Goal: Information Seeking & Learning: Learn about a topic

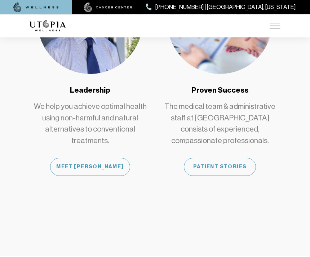
scroll to position [711, 0]
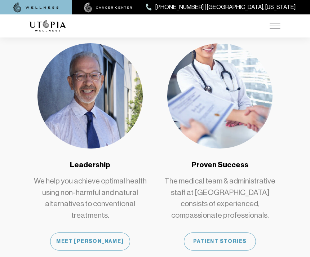
click at [218, 233] on div "Patient Stories" at bounding box center [220, 242] width 72 height 18
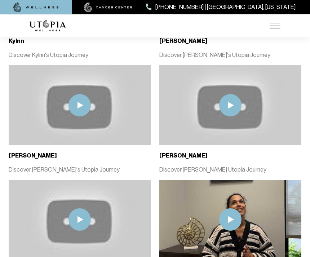
scroll to position [307, 0]
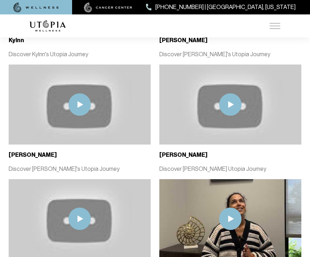
click at [83, 105] on img at bounding box center [80, 104] width 22 height 22
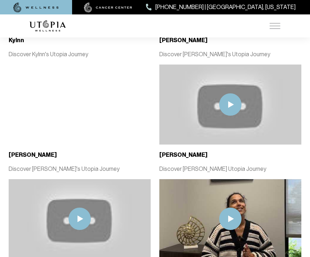
click at [230, 105] on img at bounding box center [230, 104] width 22 height 22
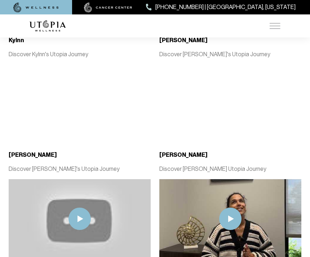
click at [237, 215] on img at bounding box center [230, 219] width 22 height 22
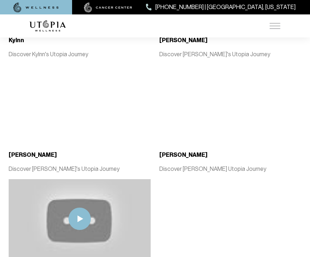
click at [83, 215] on img at bounding box center [80, 219] width 22 height 22
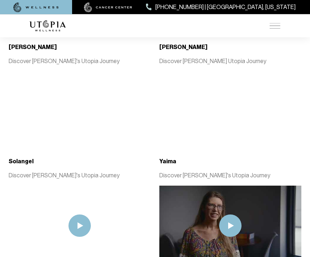
scroll to position [415, 0]
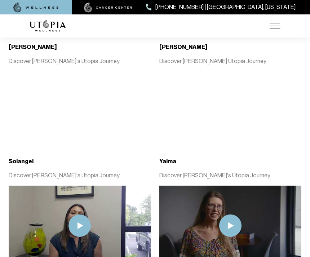
click at [234, 223] on img at bounding box center [230, 226] width 22 height 22
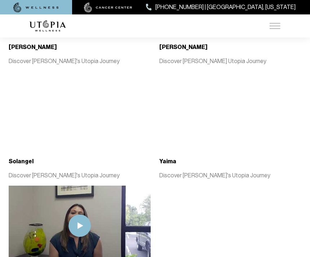
click at [83, 224] on img at bounding box center [80, 226] width 22 height 22
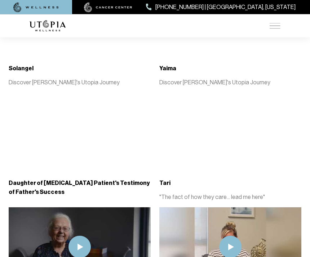
scroll to position [508, 0]
click at [231, 247] on img at bounding box center [230, 247] width 22 height 22
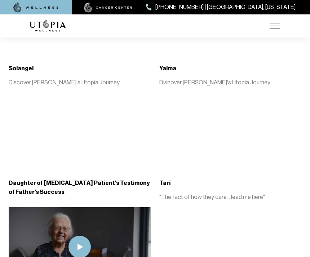
click at [81, 244] on img at bounding box center [80, 247] width 22 height 22
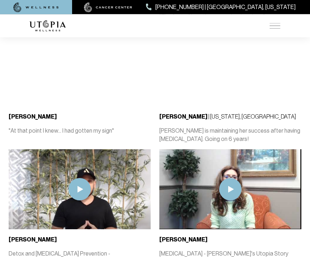
scroll to position [689, 0]
click at [86, 186] on img at bounding box center [80, 189] width 22 height 22
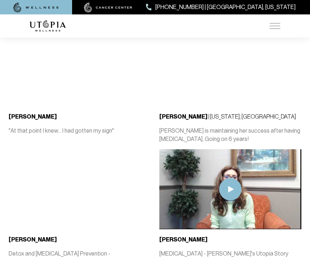
click at [233, 188] on img at bounding box center [230, 189] width 22 height 22
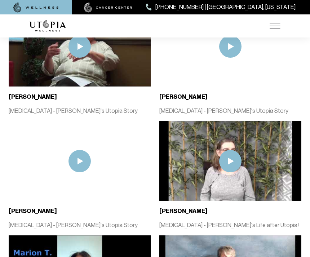
scroll to position [2348, 0]
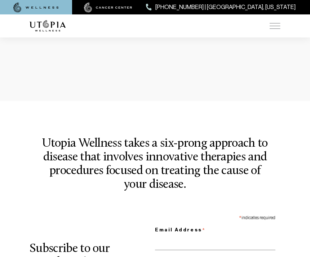
scroll to position [636, 0]
